Goal: Task Accomplishment & Management: Complete application form

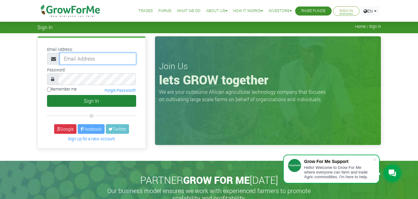
type input "[EMAIL_ADDRESS][DOMAIN_NAME]"
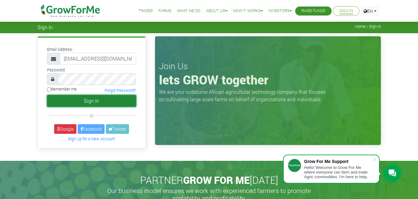
click at [109, 103] on button "Sign In" at bounding box center [91, 101] width 89 height 12
